Goal: Task Accomplishment & Management: Manage account settings

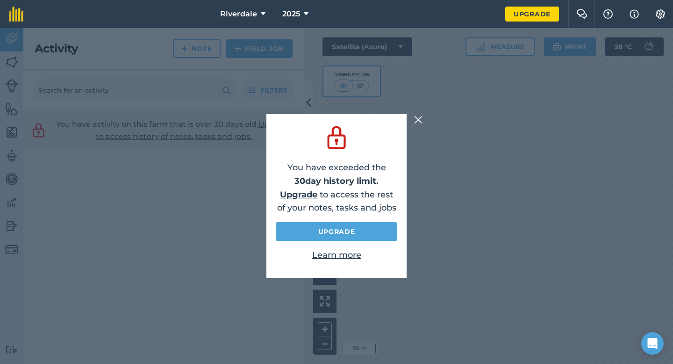
click at [415, 122] on img at bounding box center [418, 119] width 8 height 11
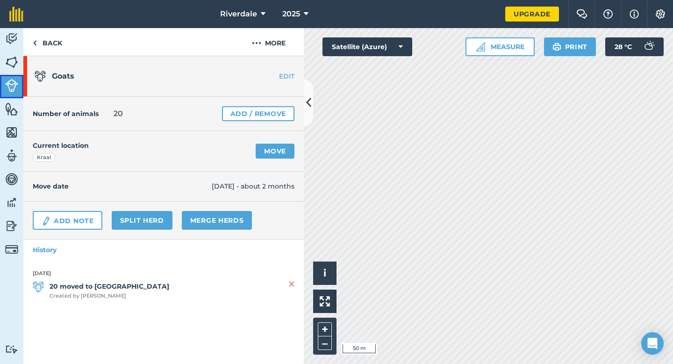
click at [14, 85] on img at bounding box center [11, 85] width 13 height 13
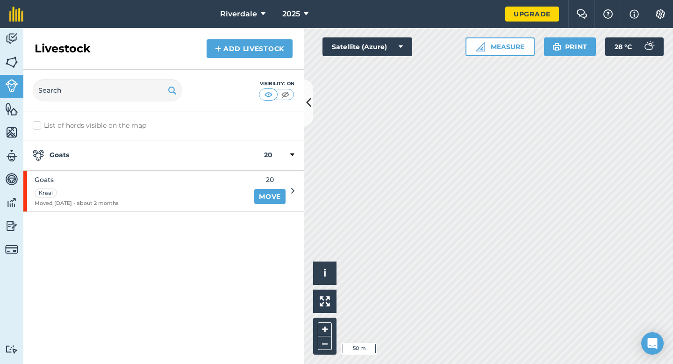
click at [289, 191] on div "Goats Kraal Moved [DATE] - about 2 months 20 Move" at bounding box center [158, 191] width 271 height 41
click at [292, 189] on icon at bounding box center [292, 191] width 3 height 8
click at [123, 200] on div "Goats Kraal Moved [DATE] - about 2 months" at bounding box center [135, 191] width 225 height 41
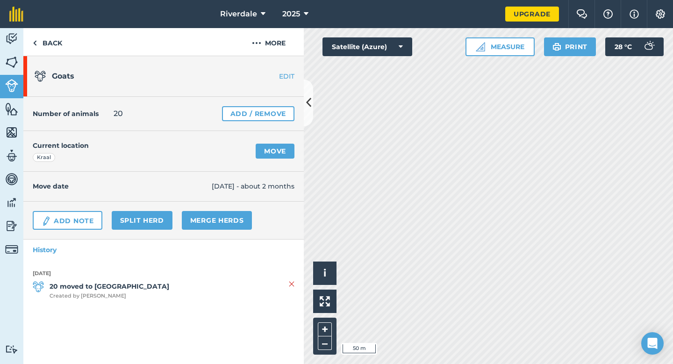
click at [293, 79] on link "EDIT" at bounding box center [274, 76] width 59 height 9
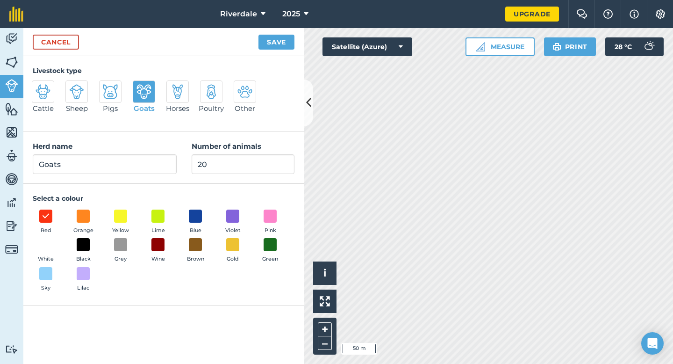
click at [147, 87] on img at bounding box center [144, 91] width 15 height 15
click at [140, 87] on input "Goats" at bounding box center [137, 83] width 6 height 6
click at [275, 43] on button "Save" at bounding box center [277, 42] width 36 height 15
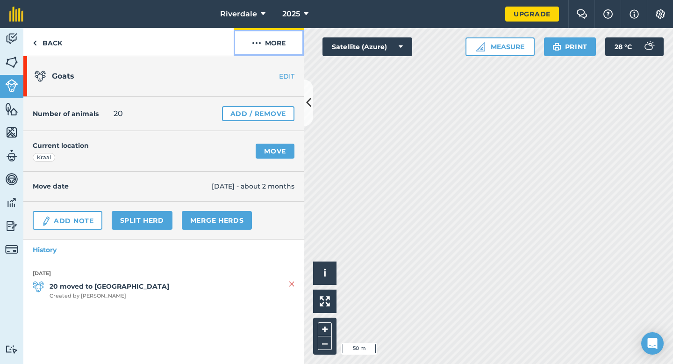
click at [258, 42] on img at bounding box center [256, 42] width 9 height 11
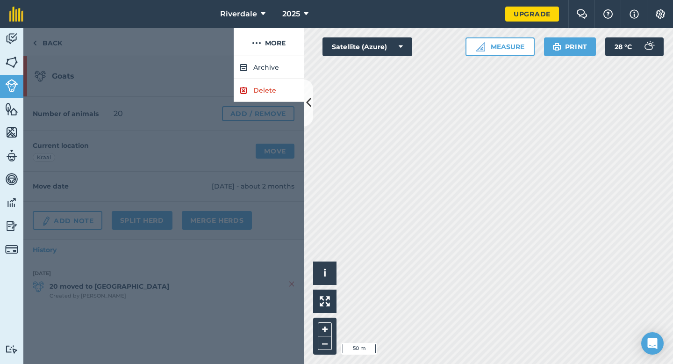
click at [137, 107] on div at bounding box center [163, 210] width 281 height 308
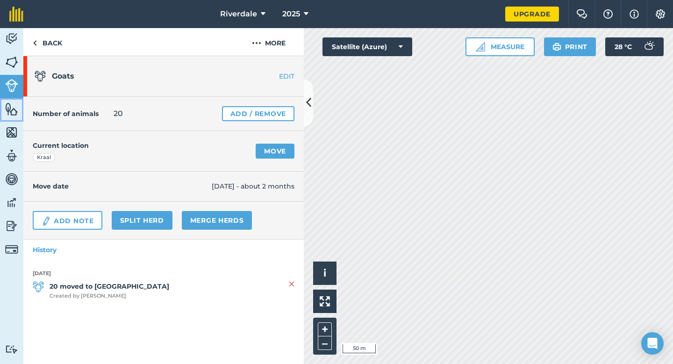
click at [14, 112] on img at bounding box center [11, 109] width 13 height 14
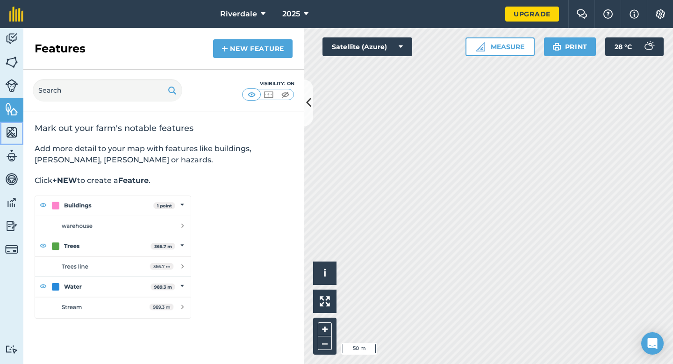
click at [15, 128] on img at bounding box center [11, 132] width 13 height 14
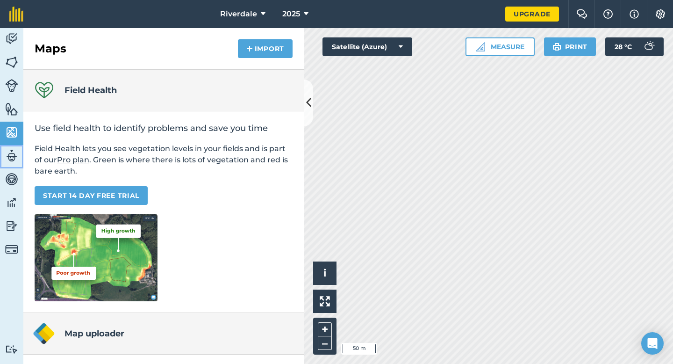
click at [9, 149] on img at bounding box center [11, 156] width 13 height 14
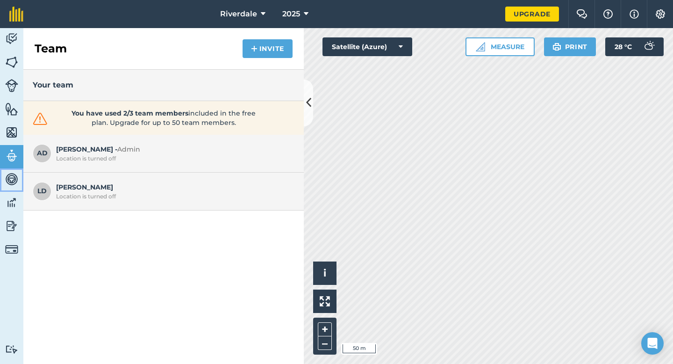
click at [11, 181] on img at bounding box center [11, 179] width 13 height 14
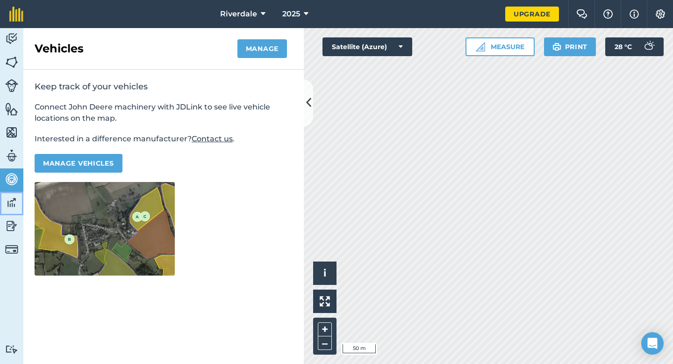
click at [11, 202] on img at bounding box center [11, 202] width 13 height 14
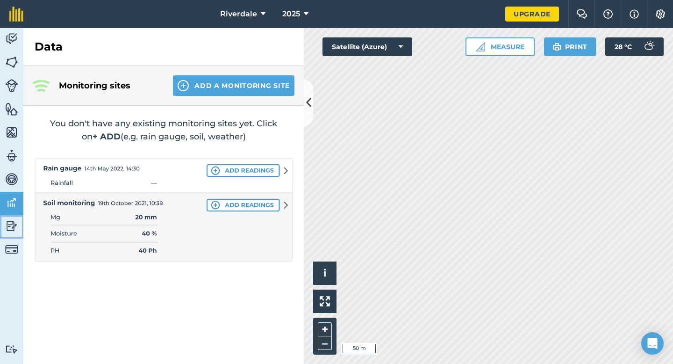
click at [12, 221] on img at bounding box center [11, 226] width 13 height 14
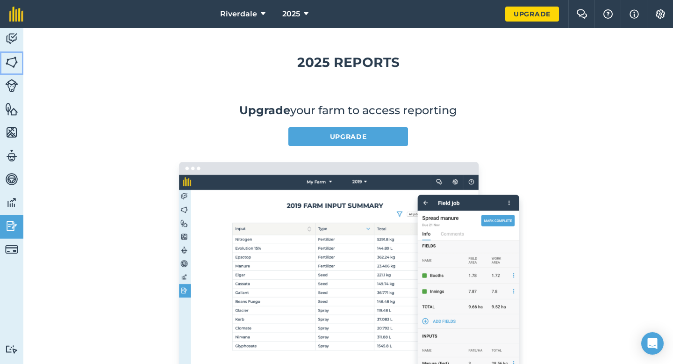
click at [4, 60] on link "Fields" at bounding box center [11, 62] width 23 height 23
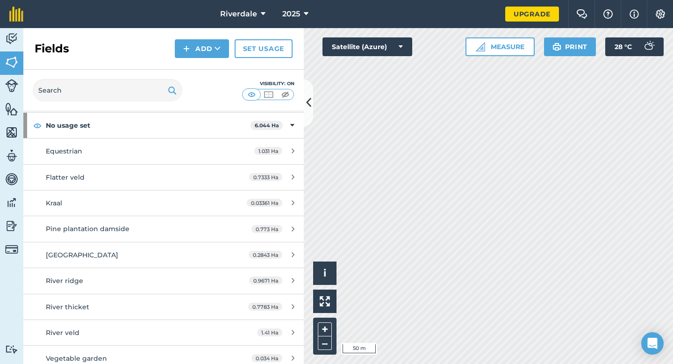
scroll to position [50, 0]
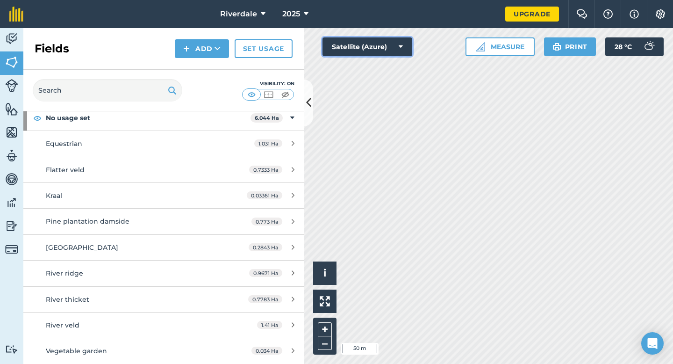
click at [403, 46] on icon at bounding box center [401, 46] width 4 height 9
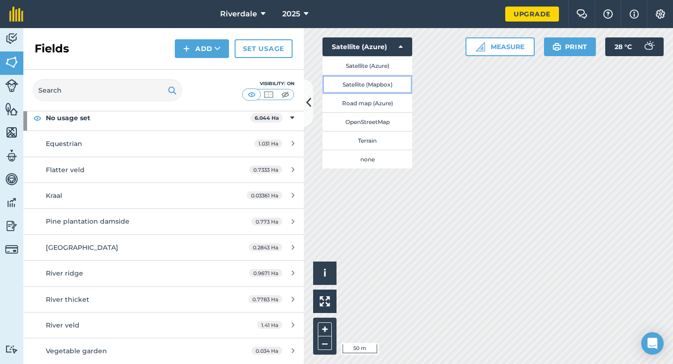
click at [377, 83] on button "Satellite (Mapbox)" at bounding box center [368, 84] width 90 height 19
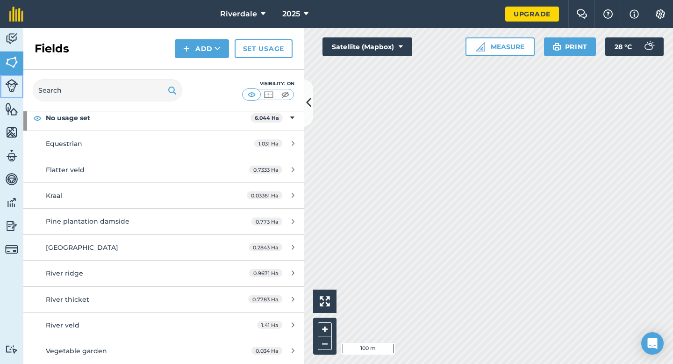
click at [9, 87] on img at bounding box center [11, 85] width 13 height 13
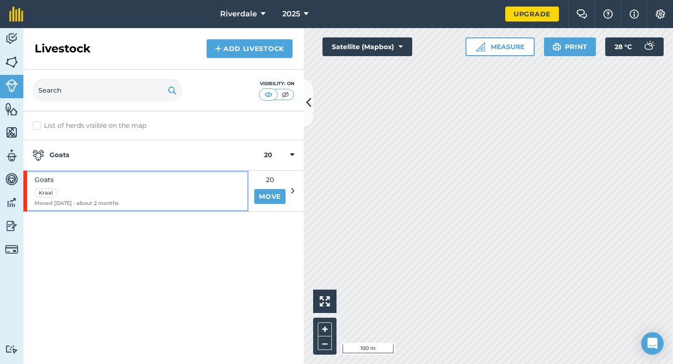
click at [74, 195] on div "Kraal" at bounding box center [77, 192] width 84 height 11
